Goal: Information Seeking & Learning: Learn about a topic

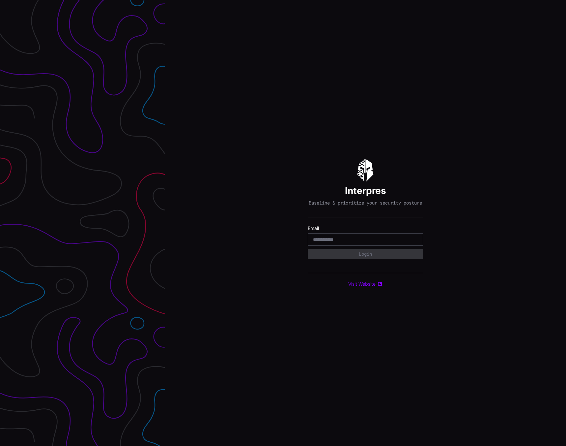
click at [322, 240] on input "email" at bounding box center [365, 239] width 105 height 6
type input "**********"
click at [333, 255] on button "Login" at bounding box center [365, 254] width 115 height 10
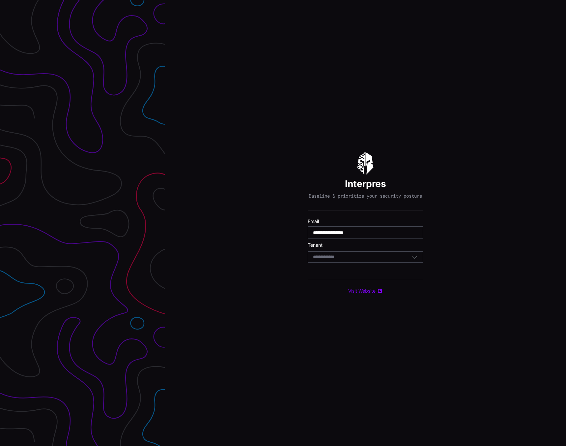
click at [333, 258] on input at bounding box center [330, 257] width 34 height 6
click at [331, 308] on div "UST Lab" at bounding box center [366, 308] width 108 height 6
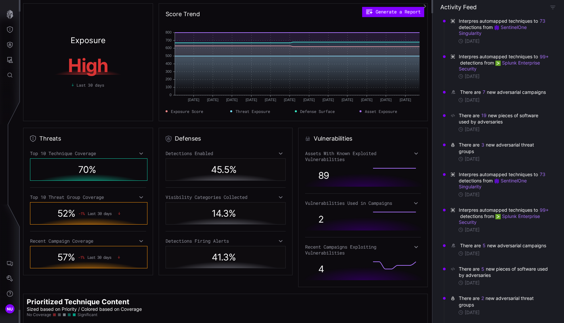
click at [425, 5] on icon "button" at bounding box center [424, 6] width 5 height 5
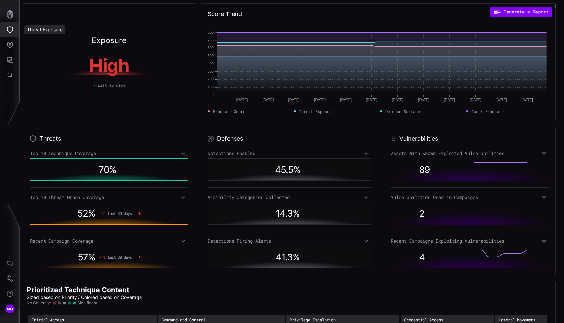
click at [10, 30] on icon "Threat Exposure" at bounding box center [10, 29] width 7 height 7
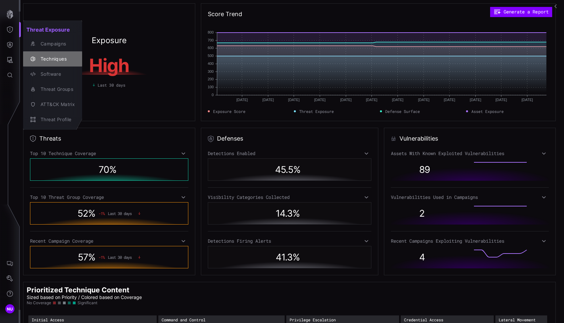
click at [35, 57] on icon "button" at bounding box center [32, 58] width 5 height 5
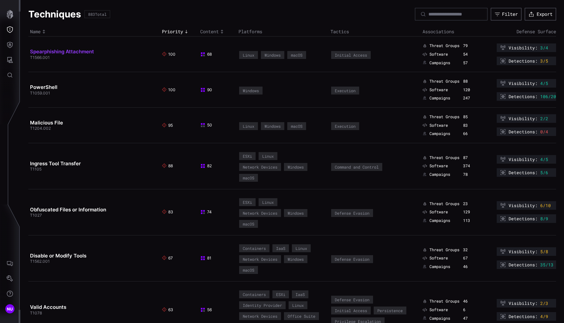
click at [76, 52] on link "Spearphishing Attachment" at bounding box center [62, 51] width 64 height 6
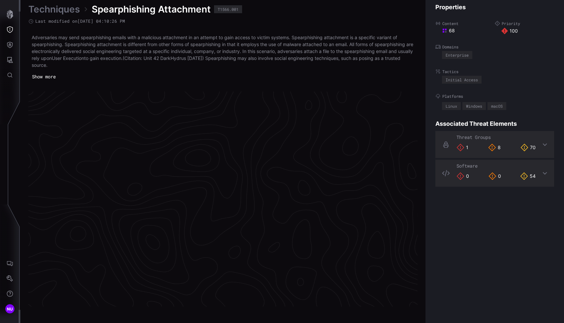
scroll to position [1378, 302]
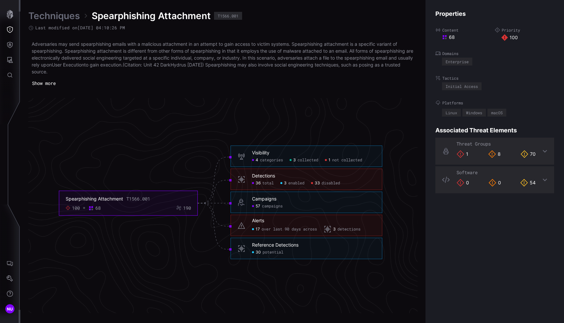
click at [181, 255] on icon "Spearphishing Attachment T1566.001 100 68 190 Visibility 4 categories 3 collect…" at bounding box center [220, 203] width 989 height 2967
click at [266, 204] on span "campaigns" at bounding box center [272, 206] width 21 height 5
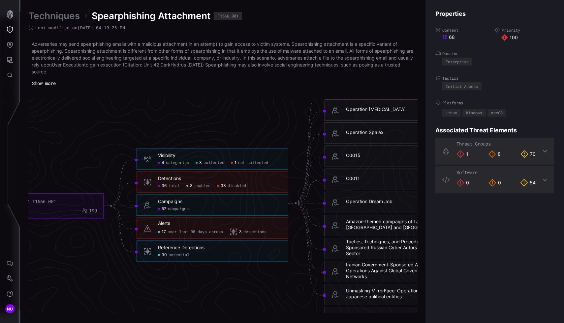
click at [368, 221] on div "Amazon‑themed campaigns of Lazarus in the Netherlands and Belgium" at bounding box center [407, 225] width 123 height 12
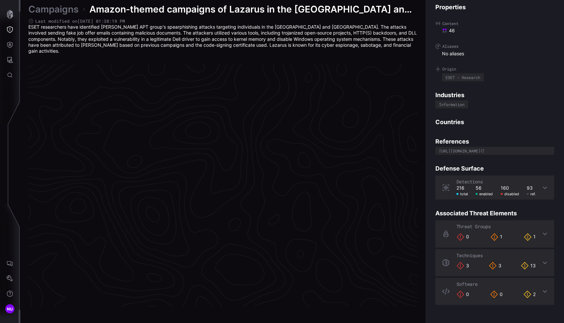
scroll to position [1362, 302]
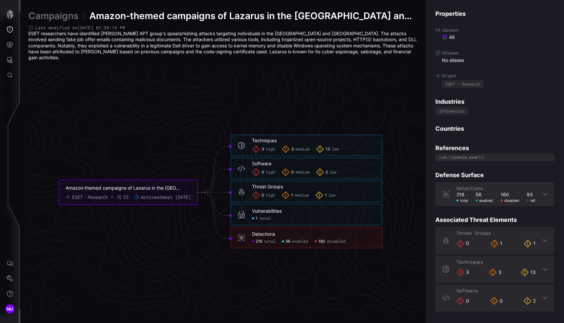
click at [32, 18] on link "Campaigns" at bounding box center [53, 16] width 50 height 12
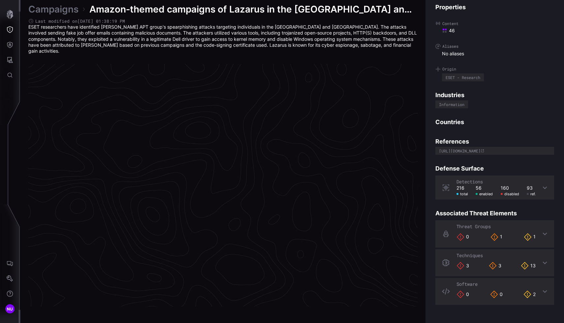
scroll to position [1362, 302]
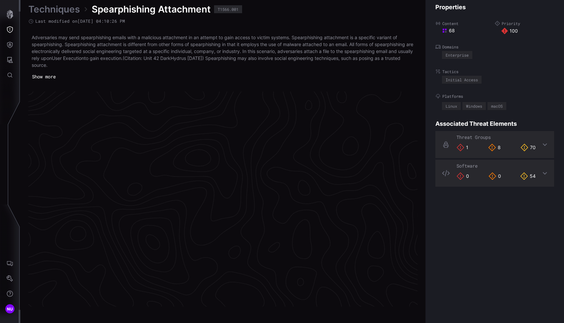
scroll to position [1378, 302]
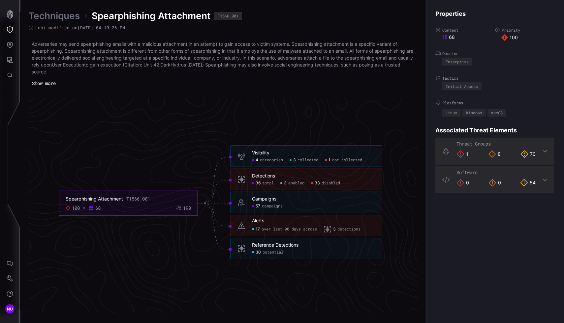
click at [65, 15] on link "Techniques" at bounding box center [53, 16] width 51 height 12
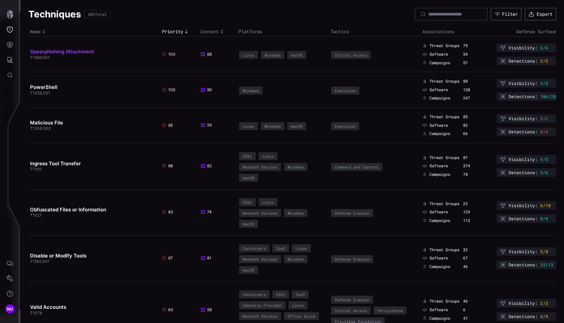
click at [64, 52] on link "Spearphishing Attachment" at bounding box center [62, 51] width 64 height 6
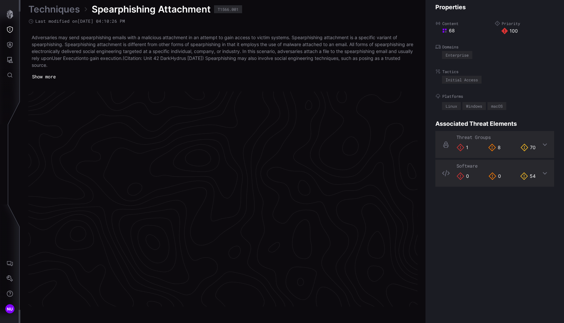
scroll to position [1378, 302]
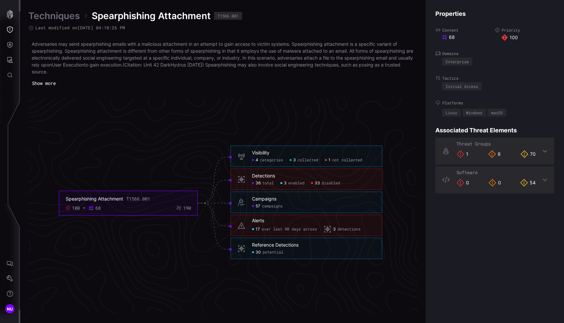
click at [334, 160] on span "not collected" at bounding box center [347, 160] width 30 height 5
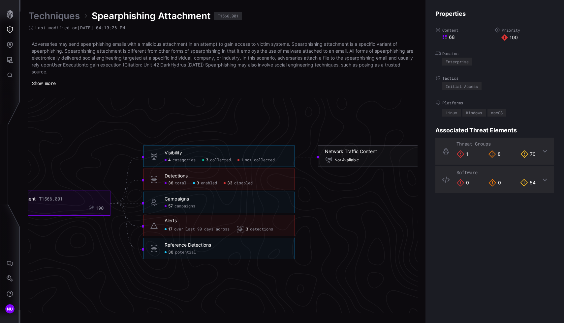
click at [346, 151] on div "Network Traffic Content" at bounding box center [351, 152] width 52 height 6
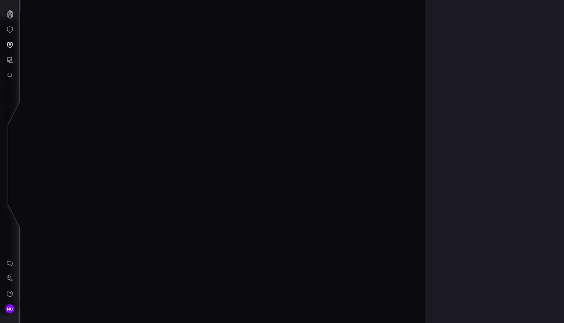
scroll to position [1416, 302]
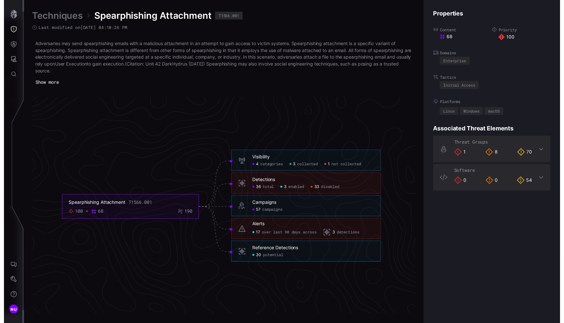
scroll to position [1376, 302]
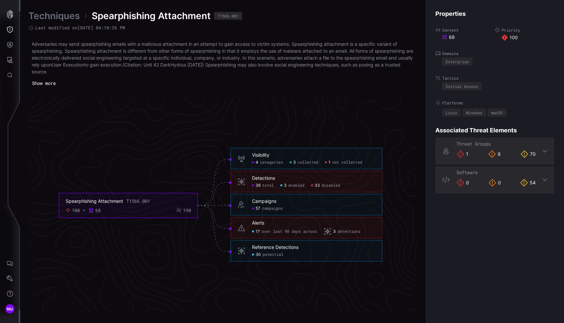
click at [279, 162] on span "categories" at bounding box center [271, 162] width 23 height 5
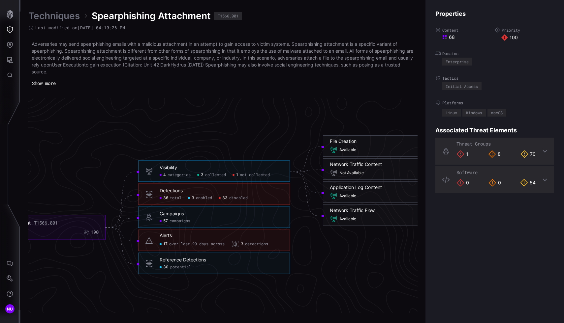
click at [219, 175] on span "collected" at bounding box center [215, 175] width 21 height 5
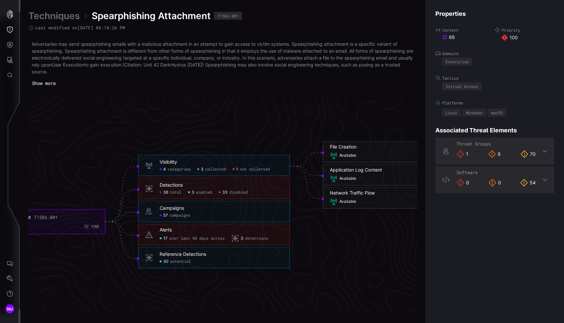
click at [244, 171] on span "not collected" at bounding box center [255, 169] width 30 height 5
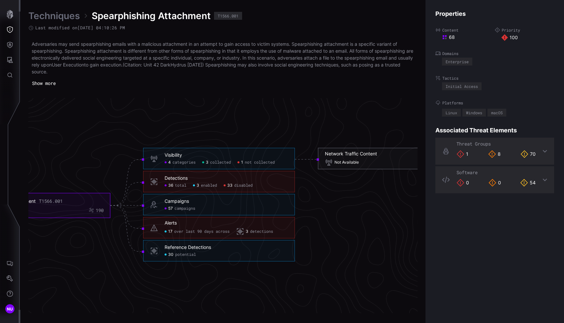
click at [339, 166] on div "Not Available" at bounding box center [342, 163] width 34 height 8
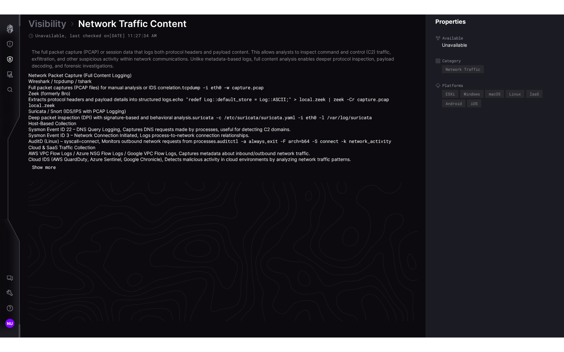
scroll to position [1416, 302]
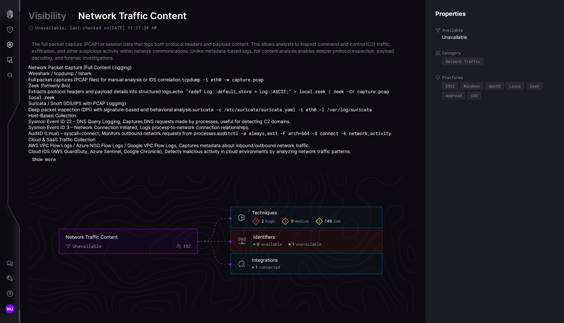
click at [273, 224] on span "high" at bounding box center [269, 221] width 9 height 5
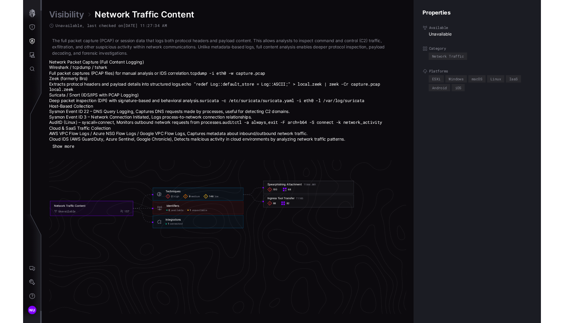
scroll to position [1402, 302]
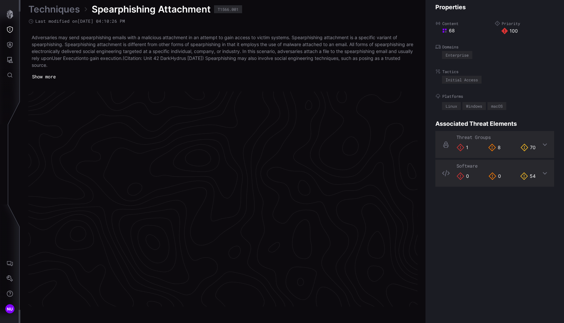
scroll to position [1378, 302]
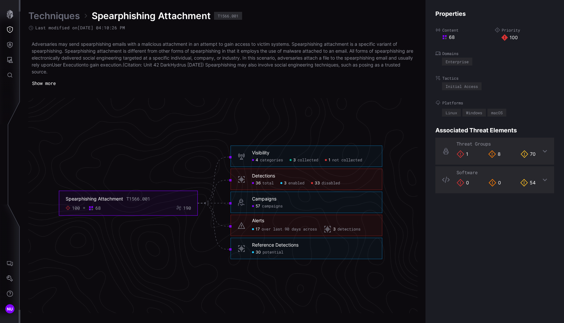
click at [60, 15] on link "Techniques" at bounding box center [53, 16] width 51 height 12
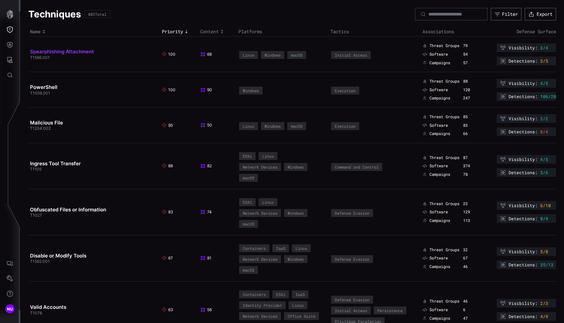
click at [52, 50] on link "Spearphishing Attachment" at bounding box center [62, 51] width 64 height 6
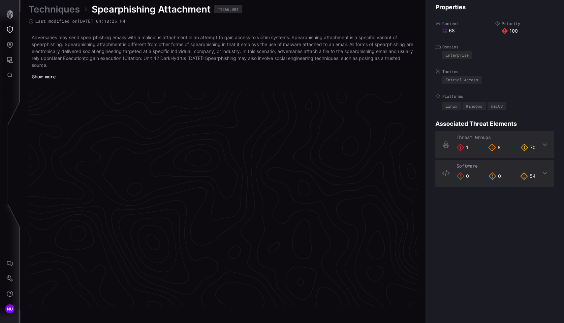
scroll to position [1378, 302]
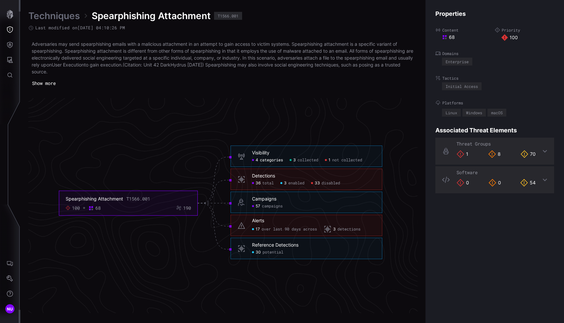
click at [275, 162] on span "categories" at bounding box center [271, 160] width 23 height 5
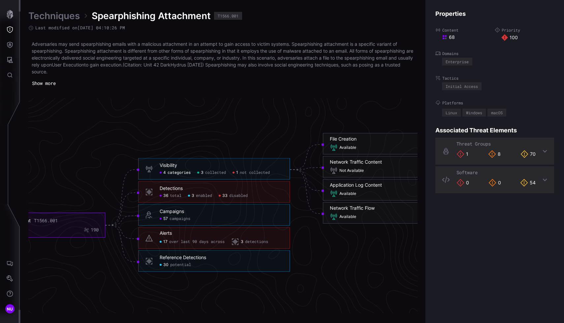
click at [216, 171] on span "collected" at bounding box center [215, 172] width 21 height 5
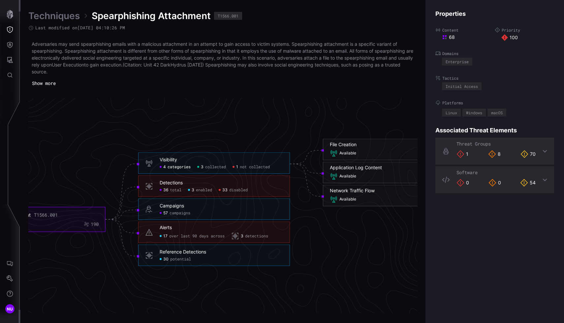
click at [240, 170] on div "Visibility 4 categories 3 collected 1 not collected" at bounding box center [214, 163] width 152 height 21
click at [245, 167] on span "not collected" at bounding box center [255, 167] width 30 height 5
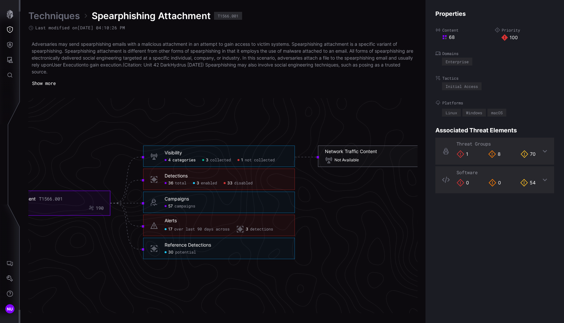
click at [361, 164] on div "Not Available" at bounding box center [394, 161] width 138 height 8
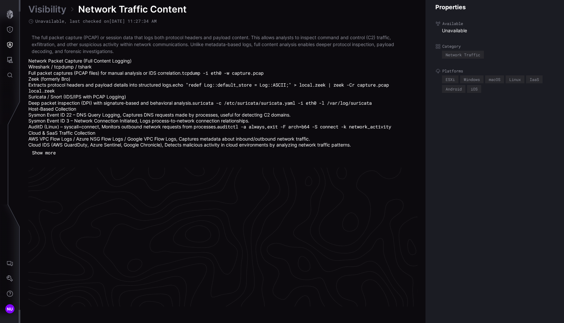
scroll to position [1416, 302]
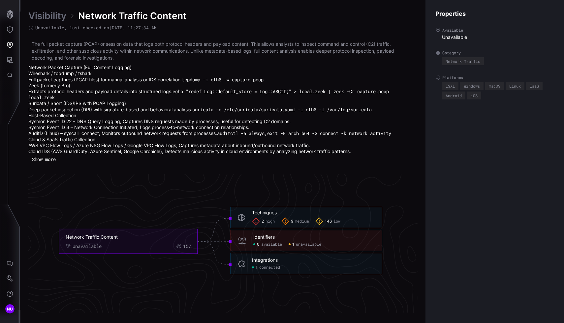
click at [266, 224] on span "high" at bounding box center [269, 221] width 9 height 5
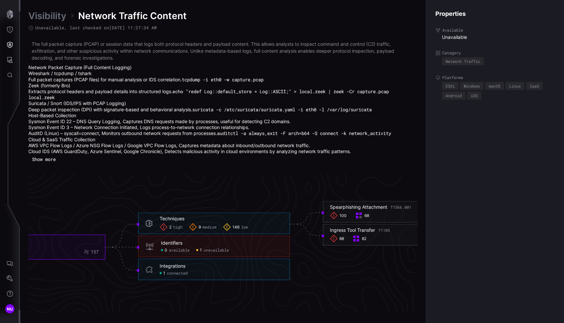
click at [205, 229] on span "medium" at bounding box center [209, 227] width 14 height 5
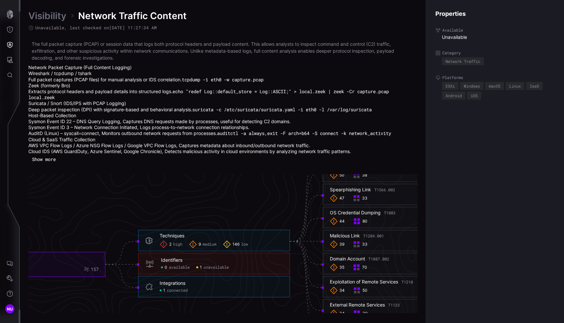
click at [245, 246] on span "low" at bounding box center [244, 244] width 7 height 5
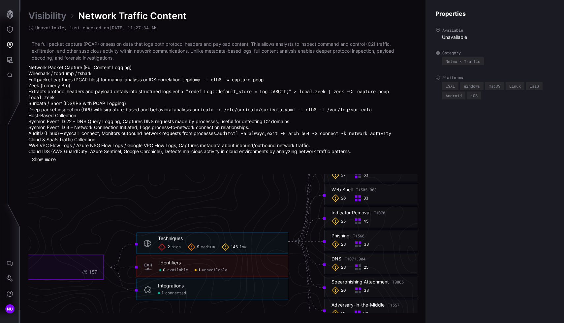
scroll to position [1466, 302]
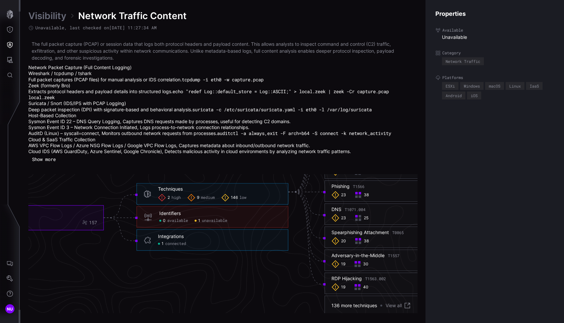
click at [192, 223] on div "0 available 1 unavailable" at bounding box center [220, 221] width 122 height 5
click at [179, 220] on span "available" at bounding box center [177, 221] width 21 height 5
click at [207, 224] on div "Identifiers 0 available 1 unavailable" at bounding box center [212, 217] width 152 height 21
click at [206, 223] on span "unavailable" at bounding box center [214, 221] width 25 height 5
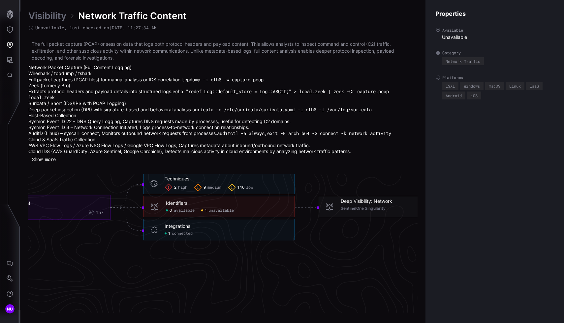
scroll to position [1443, 302]
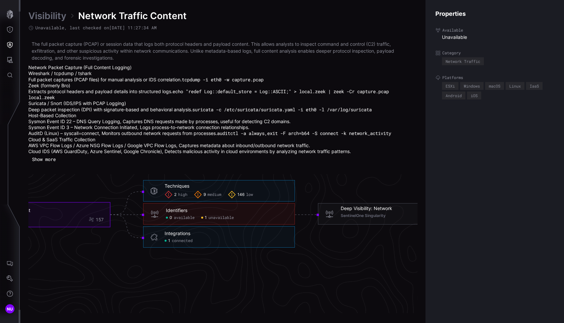
click at [49, 16] on link "Visibility" at bounding box center [47, 16] width 38 height 12
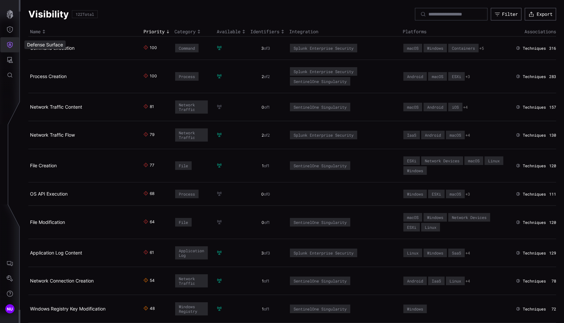
click at [8, 44] on icon "Defense Surface" at bounding box center [10, 45] width 7 height 7
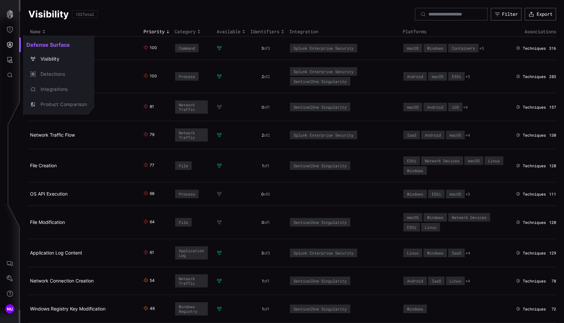
click at [8, 31] on div at bounding box center [282, 161] width 564 height 323
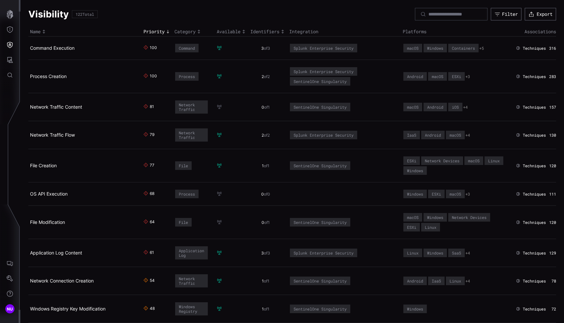
click at [9, 31] on icon "Threat Exposure" at bounding box center [10, 29] width 7 height 7
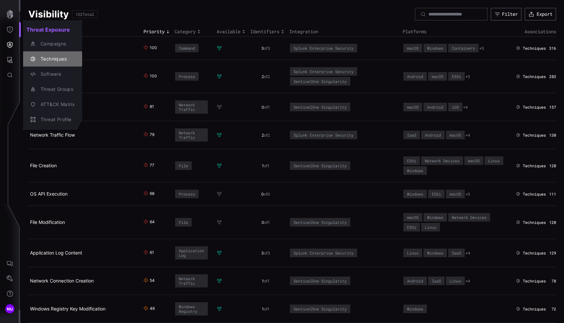
click at [45, 54] on div "Techniques" at bounding box center [53, 58] width 54 height 9
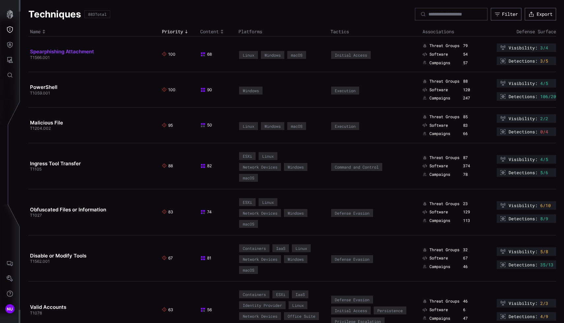
click at [63, 52] on link "Spearphishing Attachment" at bounding box center [62, 51] width 64 height 6
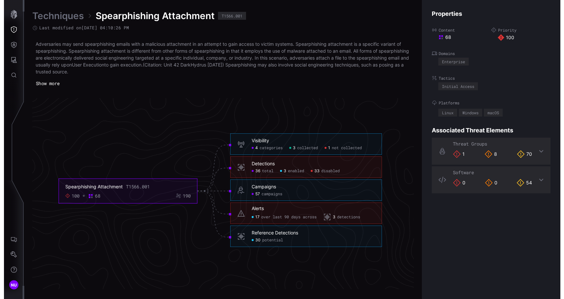
scroll to position [1391, 303]
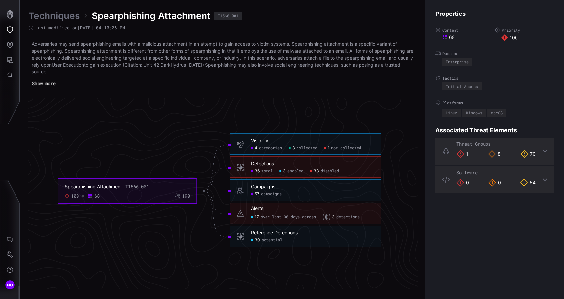
click at [276, 148] on span "categories" at bounding box center [270, 148] width 23 height 5
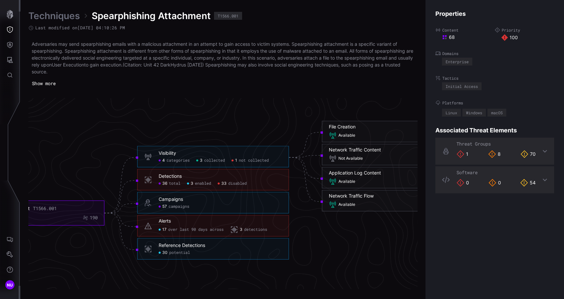
click at [222, 160] on span "collected" at bounding box center [214, 160] width 21 height 5
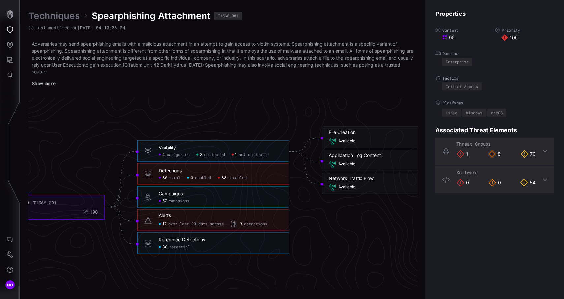
click at [258, 156] on span "not collected" at bounding box center [254, 154] width 30 height 5
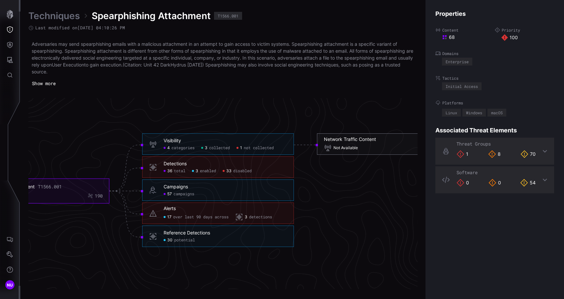
click at [358, 144] on div "Not Available" at bounding box center [393, 148] width 138 height 8
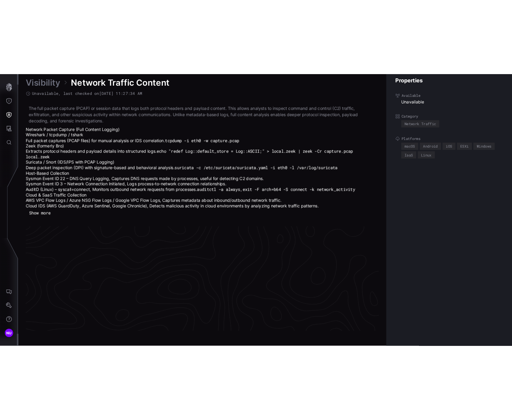
scroll to position [1429, 302]
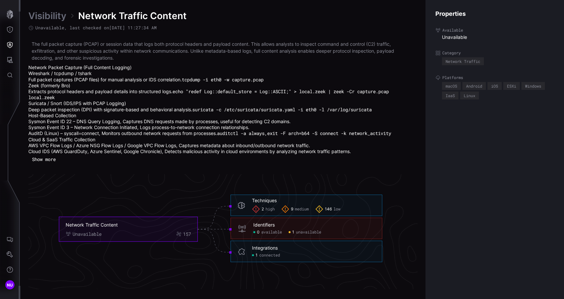
click at [274, 210] on span "high" at bounding box center [269, 209] width 9 height 5
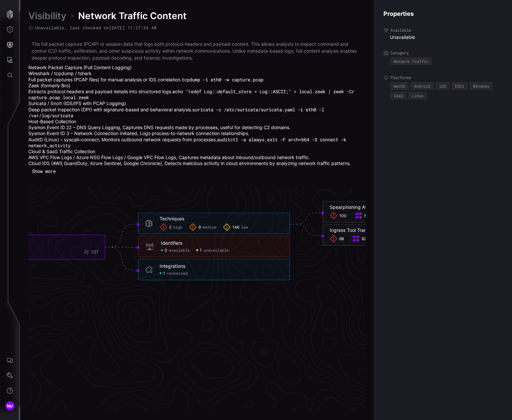
scroll to position [1429, 303]
